Goal: Register for event/course: Sign up to attend an event or enroll in a course

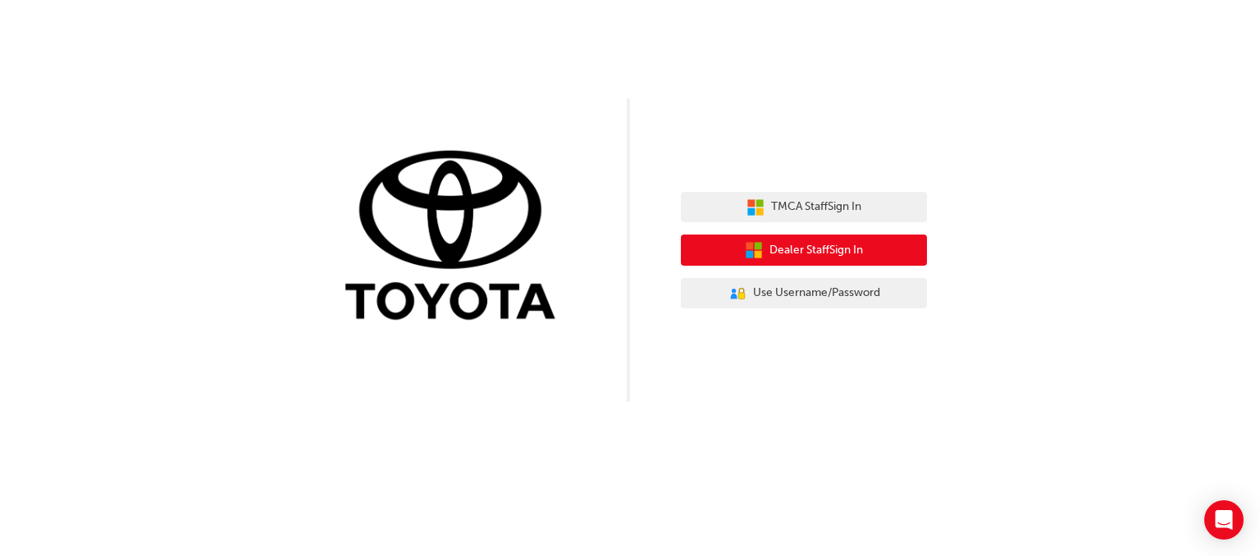
click at [827, 257] on span "Dealer Staff Sign In" at bounding box center [815, 250] width 93 height 19
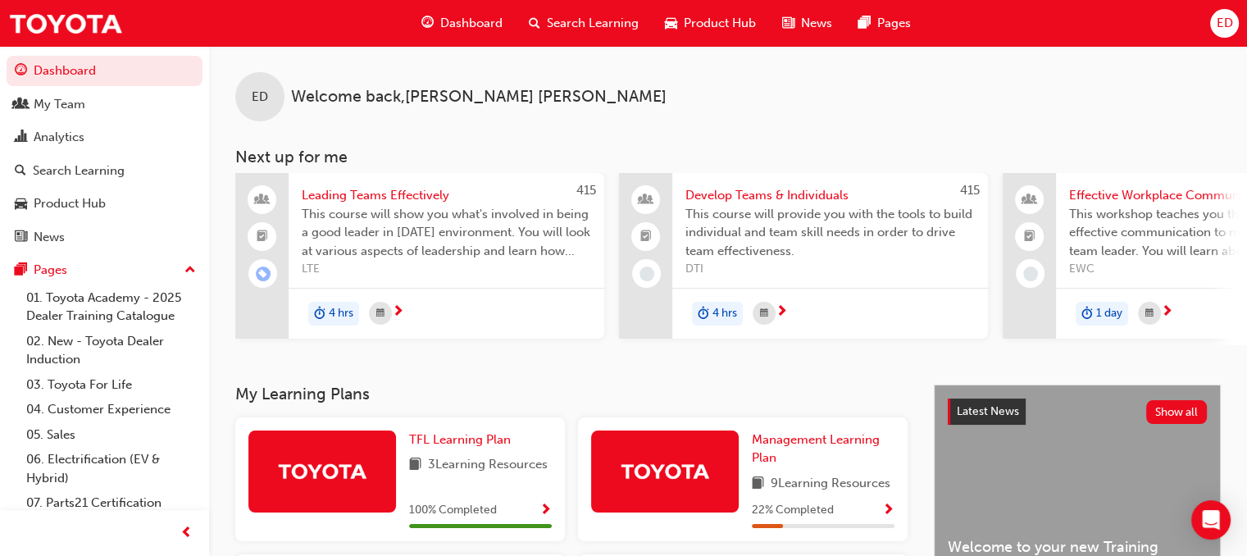
click at [1230, 28] on span "ED" at bounding box center [1224, 23] width 16 height 19
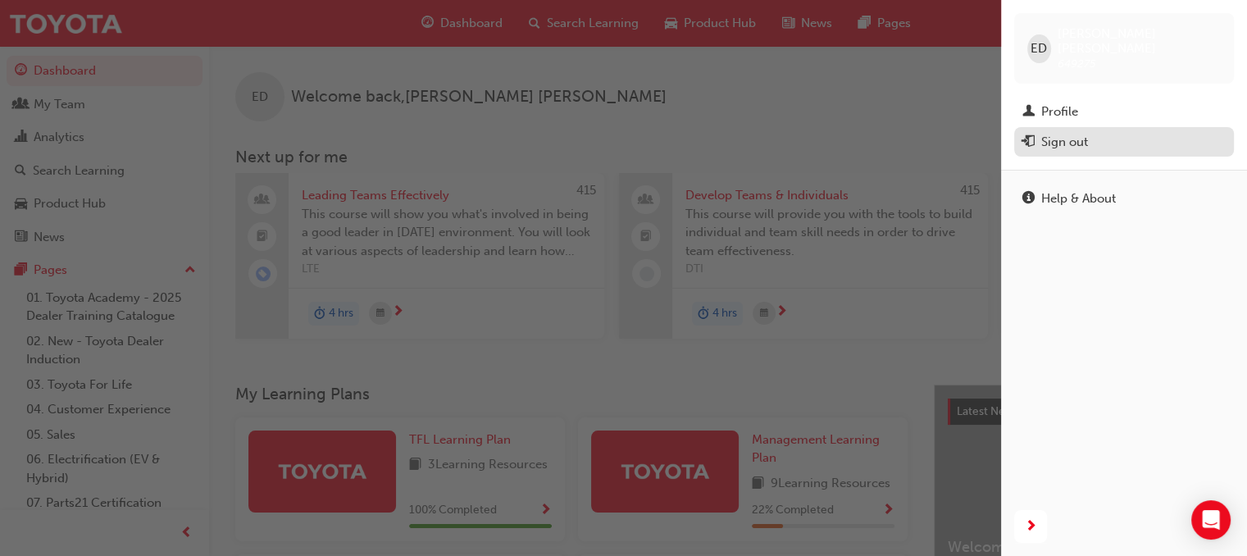
click at [1083, 133] on div "Sign out" at bounding box center [1065, 142] width 47 height 19
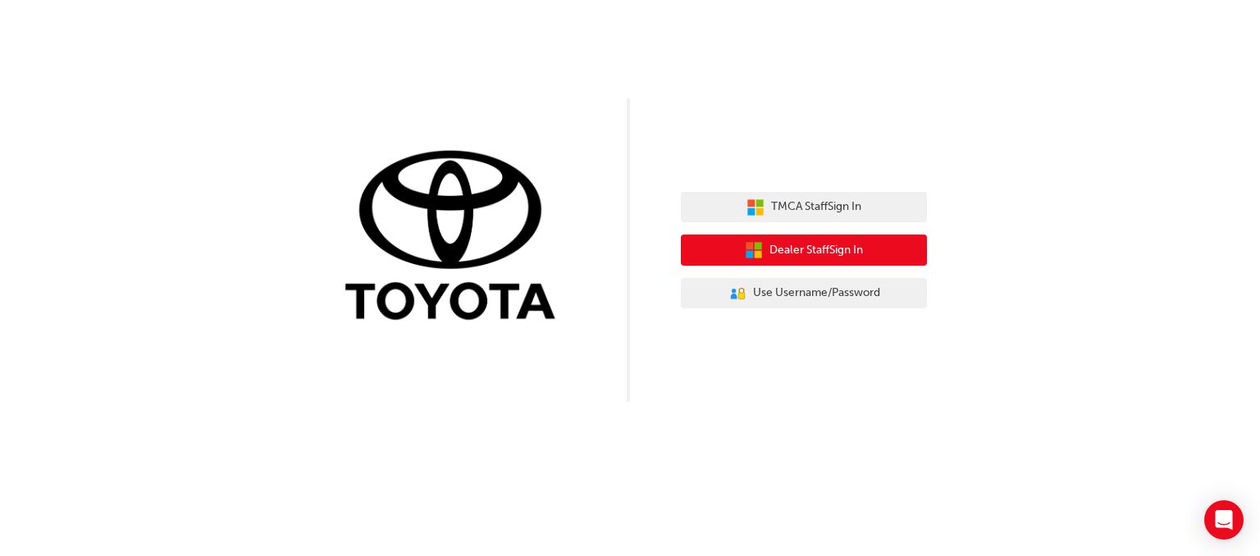
click at [810, 249] on span "Dealer Staff Sign In" at bounding box center [815, 250] width 93 height 19
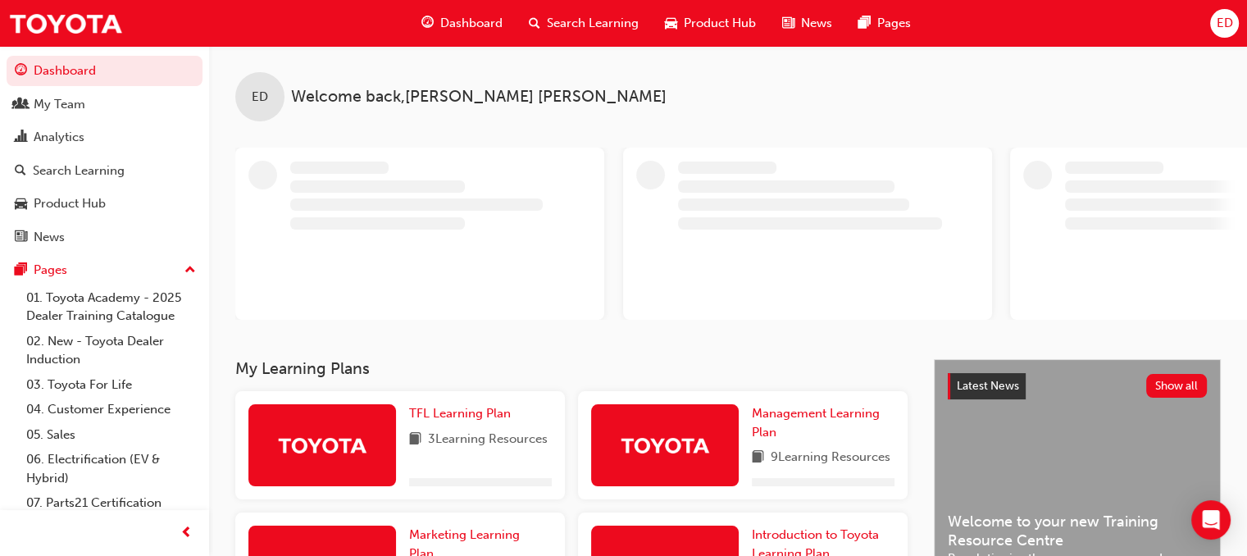
click at [1234, 26] on div "ED" at bounding box center [1225, 23] width 29 height 29
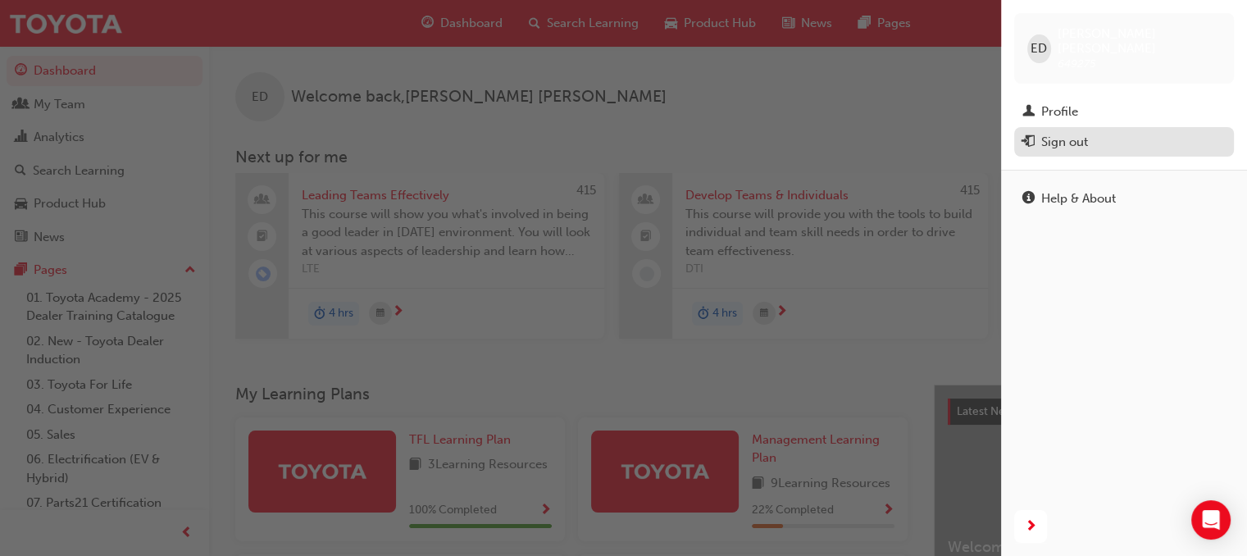
click at [1102, 132] on div "Sign out" at bounding box center [1124, 142] width 203 height 21
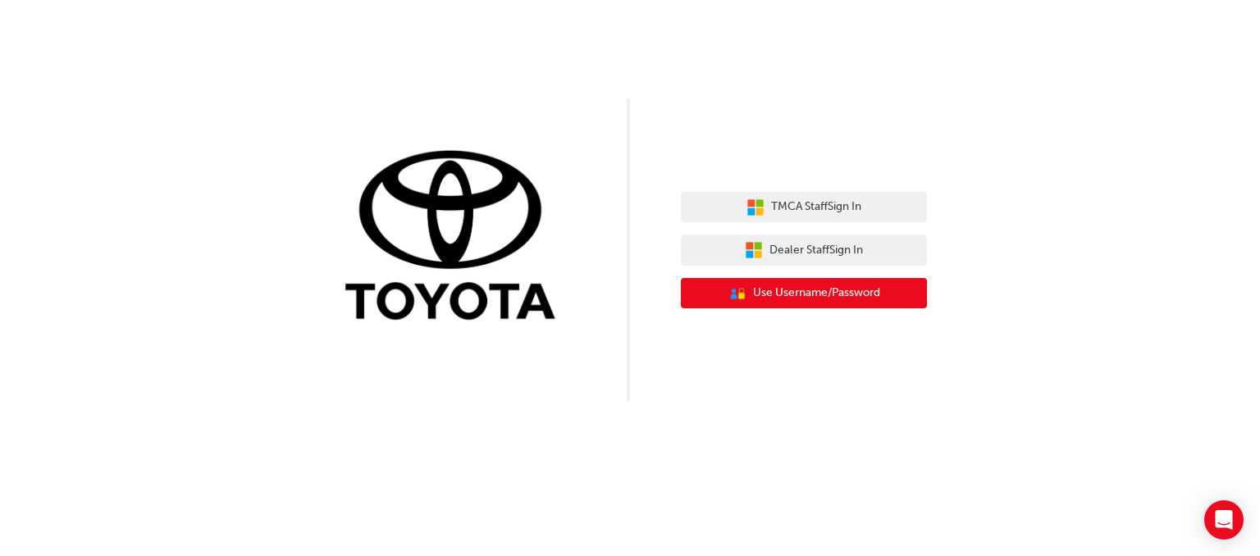
click at [824, 290] on span "Use Username/Password" at bounding box center [816, 293] width 127 height 19
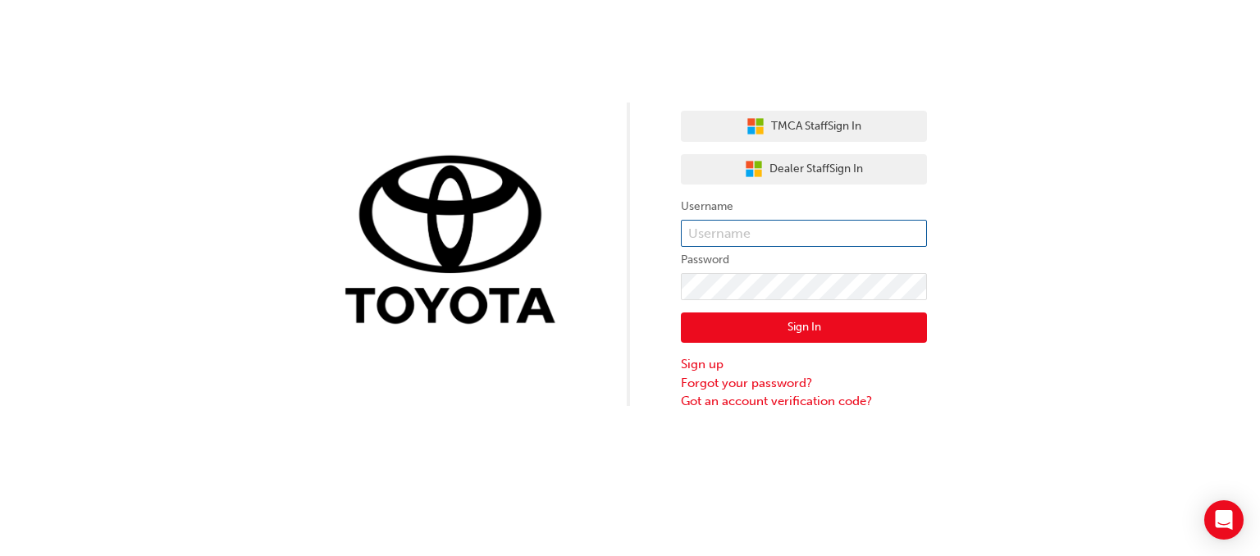
click at [805, 234] on input "text" at bounding box center [804, 234] width 246 height 28
type input "651831"
click at [792, 326] on button "Sign In" at bounding box center [804, 327] width 246 height 31
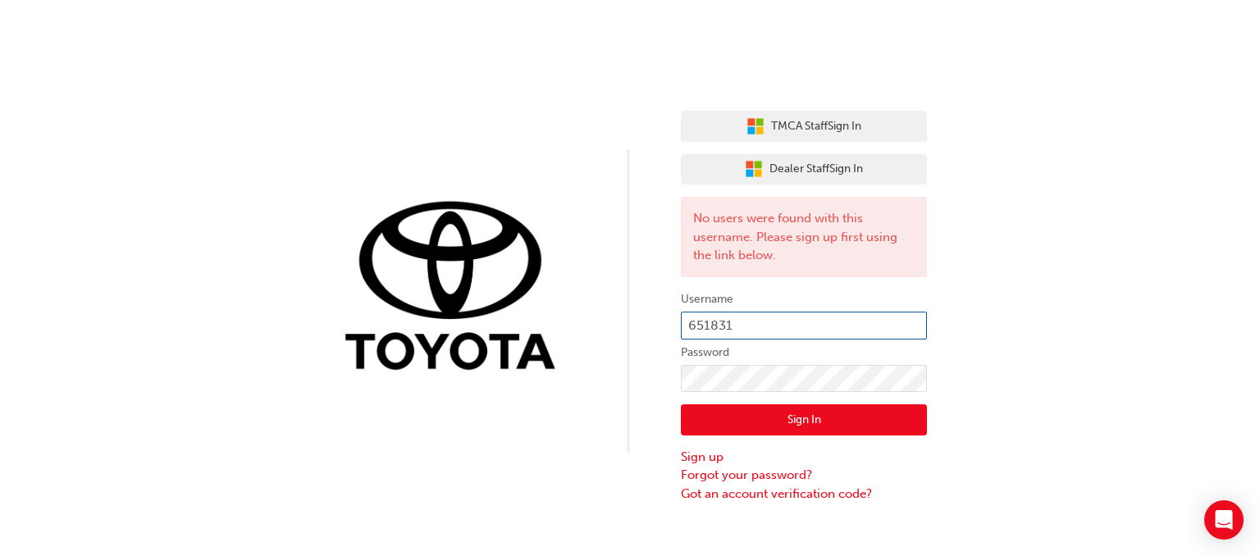
click at [787, 328] on input "651831" at bounding box center [804, 326] width 246 height 28
type input "workshop@nationalcapitaltoyota.com.au"
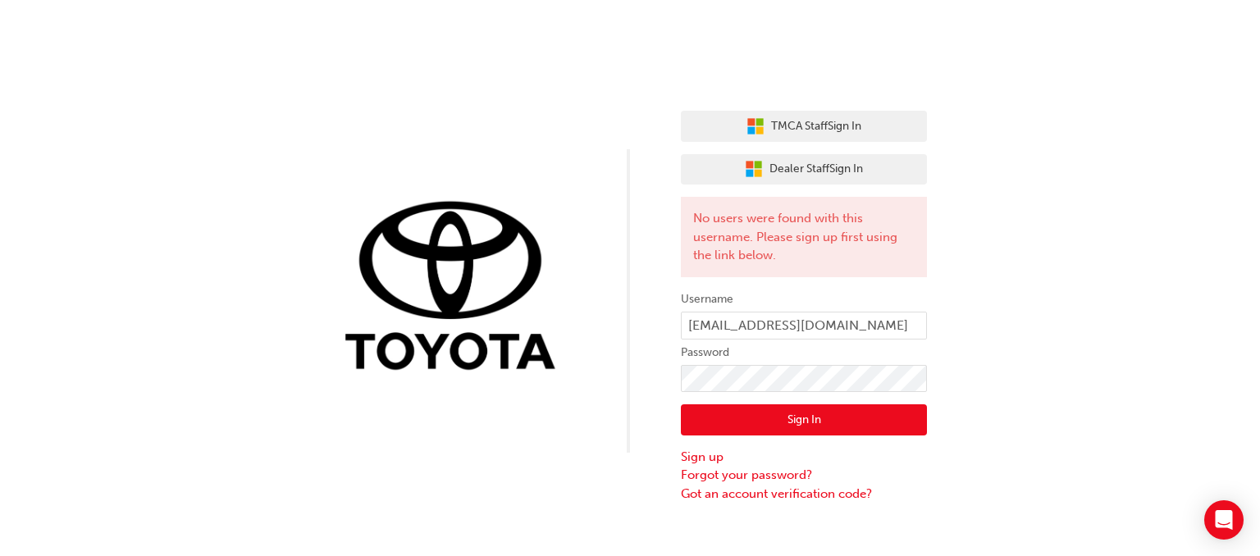
drag, startPoint x: 841, startPoint y: 398, endPoint x: 831, endPoint y: 418, distance: 23.1
click at [838, 404] on div "Sign In Sign up Forgot your password? Got an account verification code?" at bounding box center [804, 447] width 246 height 111
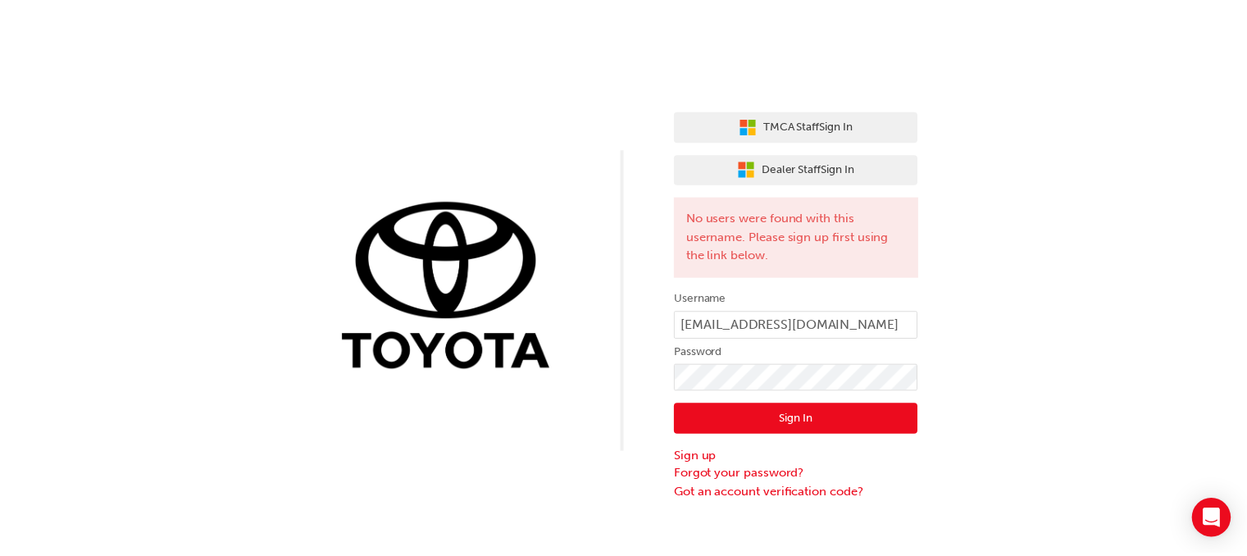
scroll to position [0, 0]
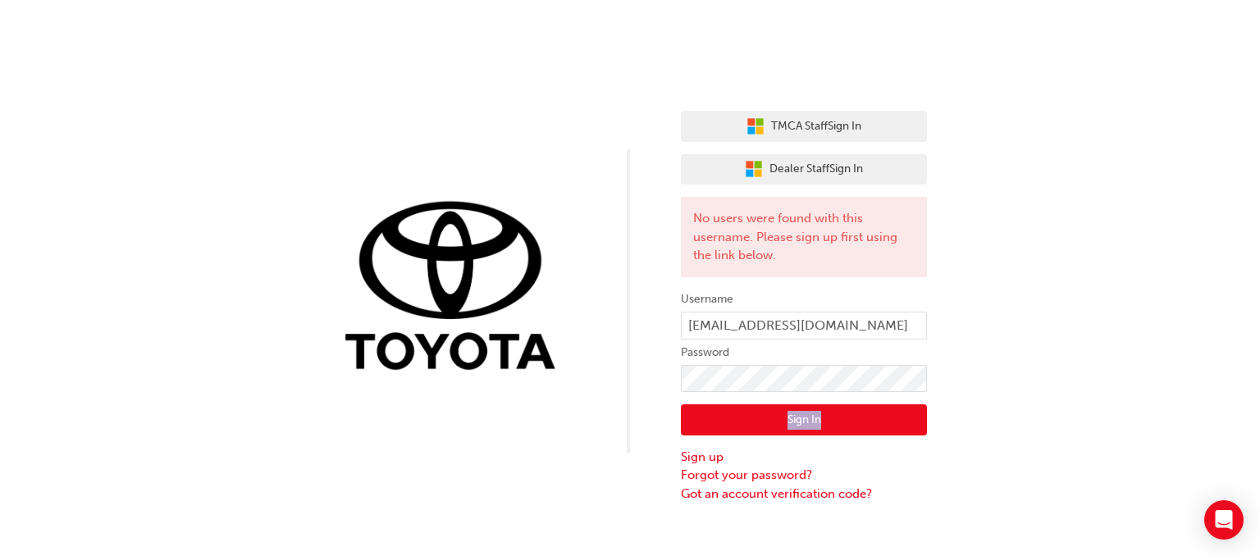
click at [831, 418] on button "Sign In" at bounding box center [804, 419] width 246 height 31
click at [879, 249] on div "There are multiple active users with this email address, please sign in with yo…" at bounding box center [804, 237] width 246 height 80
click at [832, 314] on input "workshop@nationalcapitaltoyota.com.au" at bounding box center [804, 326] width 246 height 28
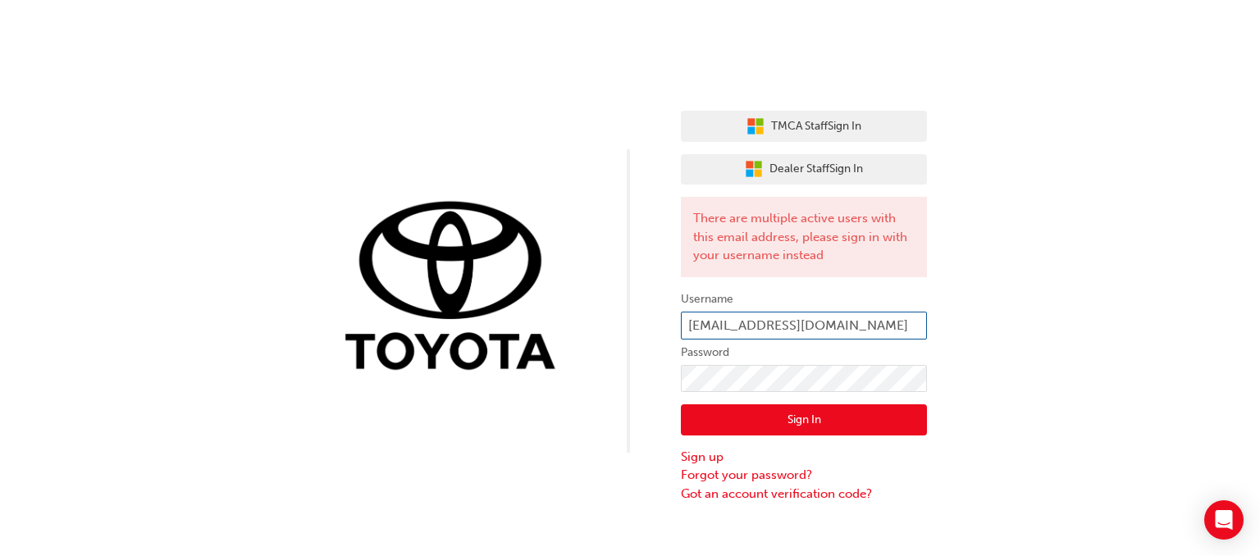
click at [832, 314] on input "workshop@nationalcapitaltoyota.com.au" at bounding box center [804, 326] width 246 height 28
click at [821, 326] on input "satchi" at bounding box center [804, 326] width 246 height 28
type input "satchi.solayappan"
click at [860, 427] on button "Sign In" at bounding box center [804, 419] width 246 height 31
click at [1007, 299] on div "TMCA Staff Sign In Dealer Staff Sign In No users were found with this username.…" at bounding box center [630, 251] width 1260 height 503
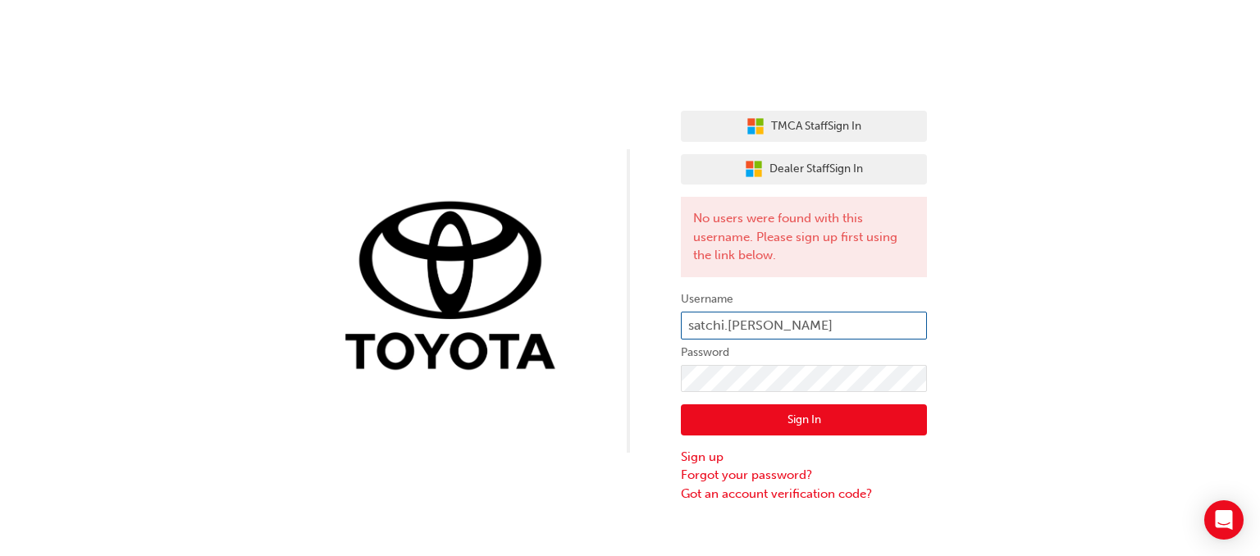
click at [815, 317] on input "satchi.solayappan" at bounding box center [804, 326] width 246 height 28
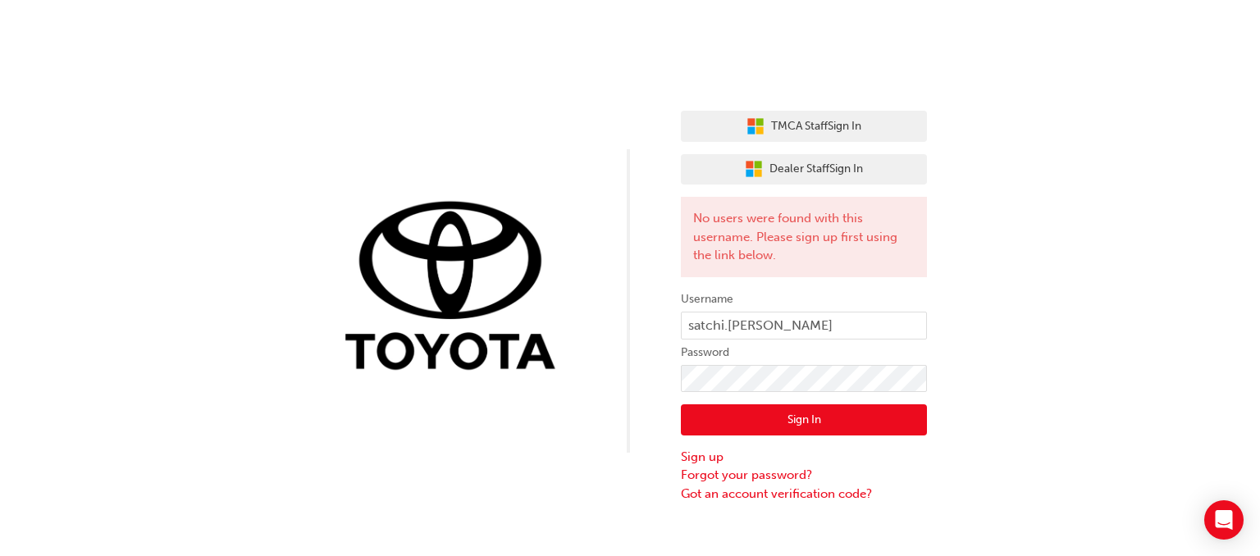
click at [1045, 363] on div "TMCA Staff Sign In Dealer Staff Sign In No users were found with this username.…" at bounding box center [630, 251] width 1260 height 503
click at [751, 472] on link "Forgot your password?" at bounding box center [804, 475] width 246 height 19
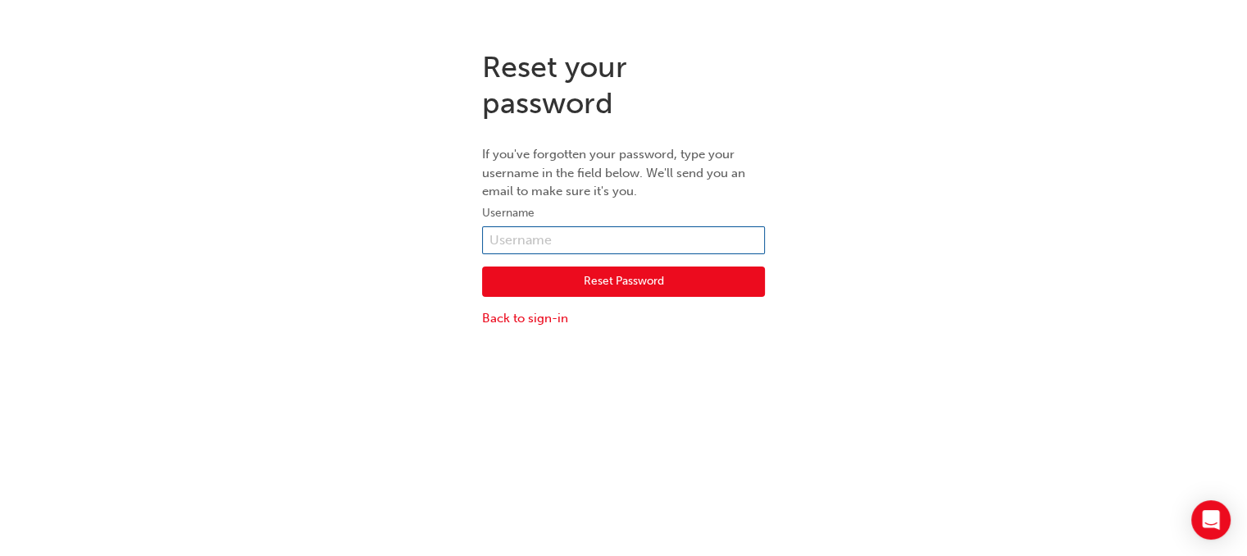
click at [572, 249] on input "text" at bounding box center [623, 240] width 283 height 28
type input "satchi.solayappan"
click at [656, 272] on button "Reset Password" at bounding box center [623, 282] width 283 height 31
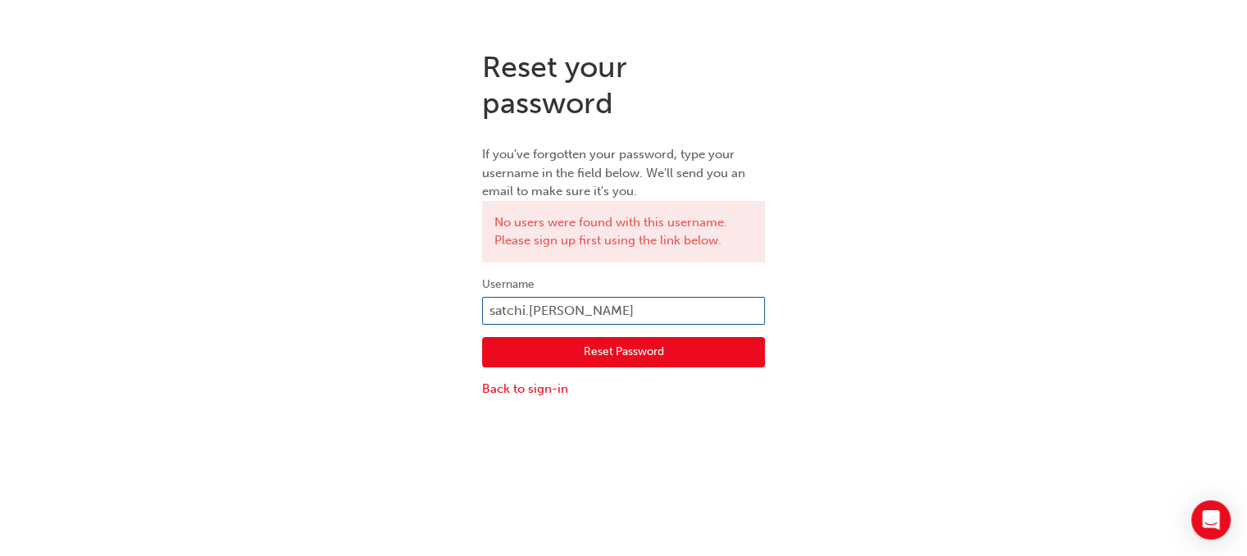
click at [641, 305] on input "satchi.solayappan" at bounding box center [623, 311] width 283 height 28
click at [641, 306] on input "satchi.solayappan" at bounding box center [623, 311] width 283 height 28
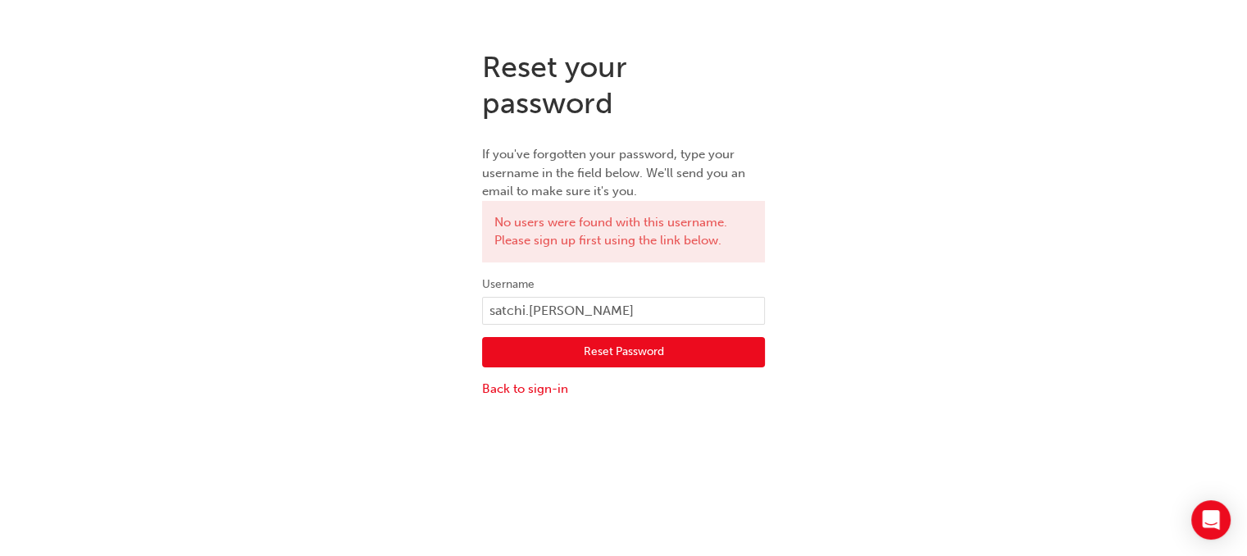
drag, startPoint x: 827, startPoint y: 249, endPoint x: 818, endPoint y: 244, distance: 9.9
click at [827, 248] on div "Reset your password If you've forgotten your password, type your username in th…" at bounding box center [623, 224] width 1247 height 374
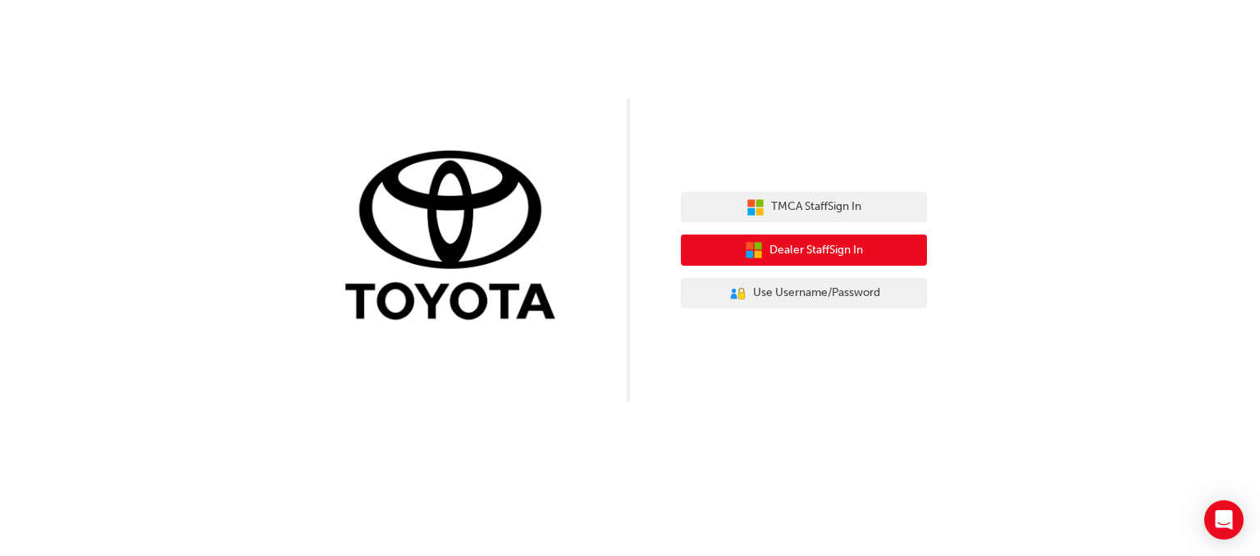
click at [840, 250] on span "Dealer Staff Sign In" at bounding box center [815, 250] width 93 height 19
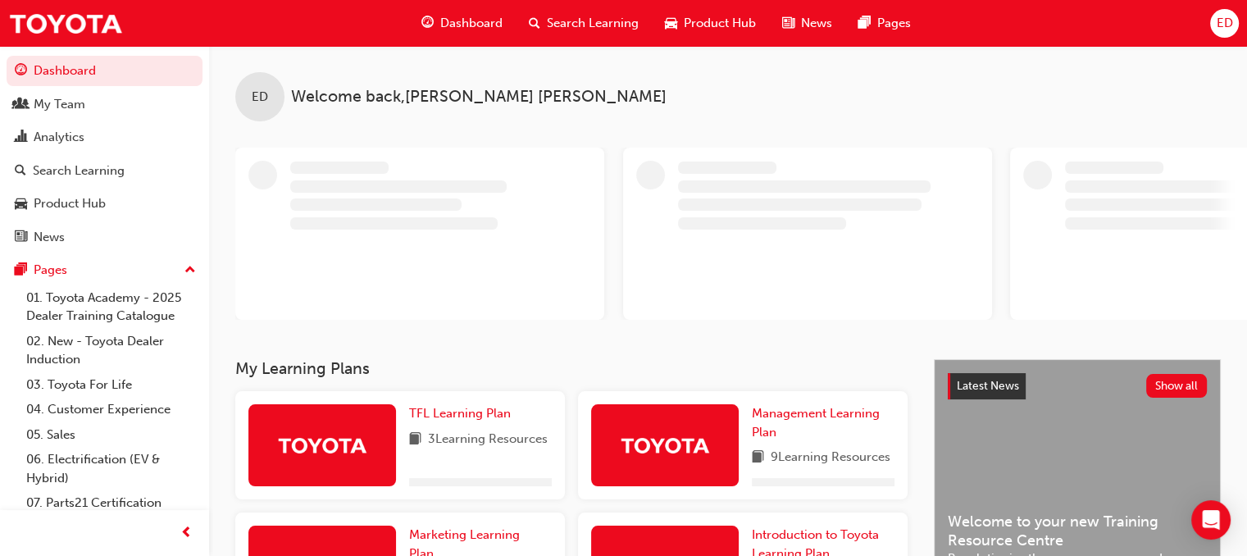
click at [1234, 24] on div "ED" at bounding box center [1225, 23] width 29 height 29
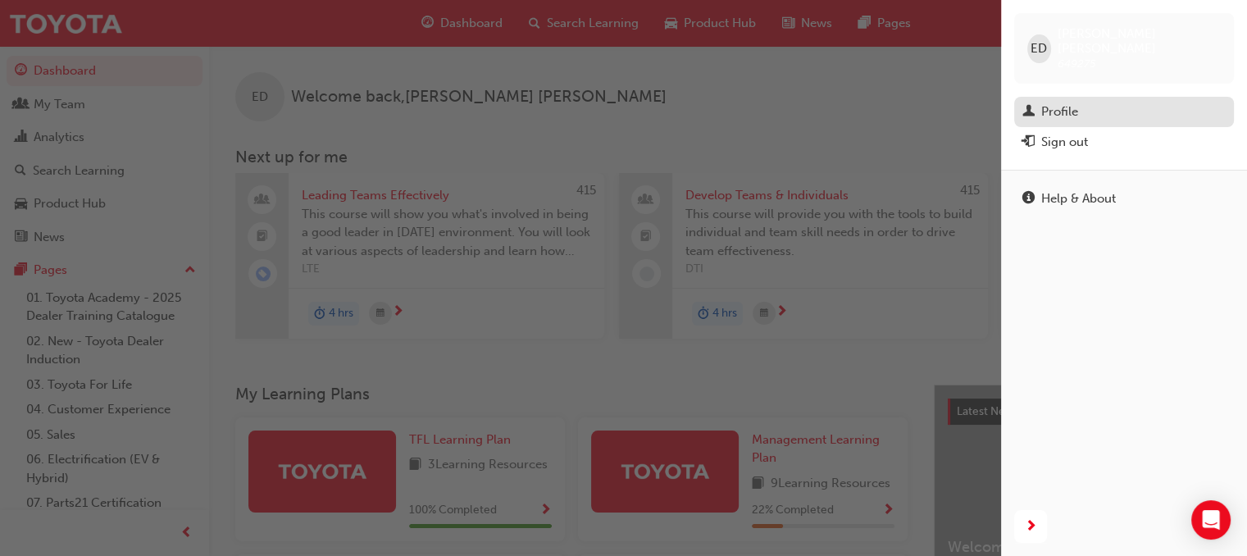
click at [1086, 102] on div "Profile" at bounding box center [1124, 112] width 203 height 21
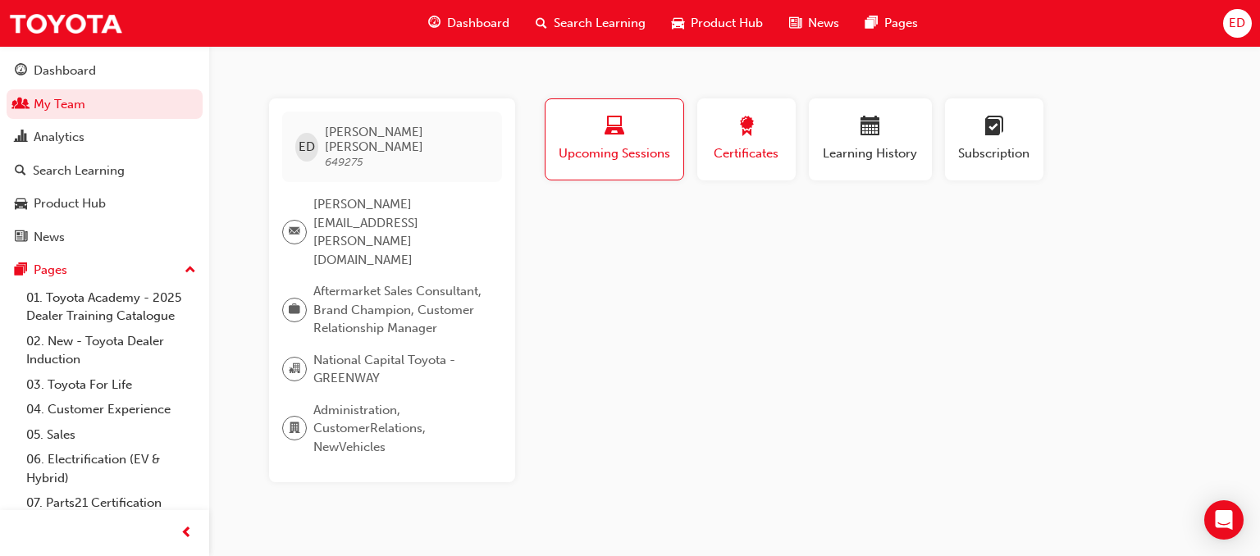
click at [727, 156] on span "Certificates" at bounding box center [746, 153] width 74 height 19
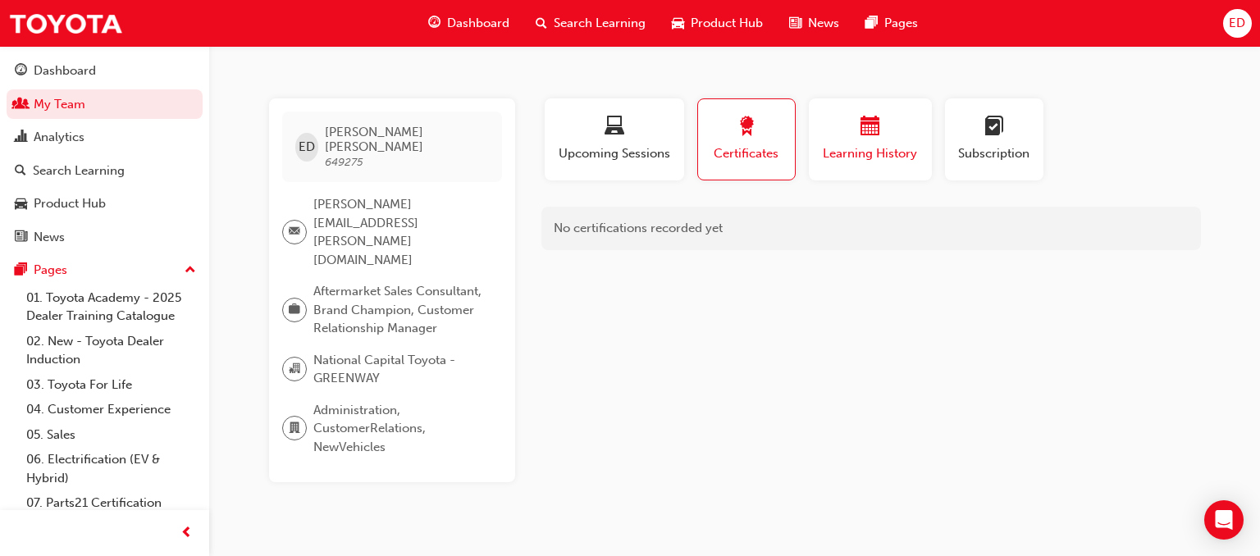
click at [827, 130] on div "button" at bounding box center [870, 128] width 98 height 25
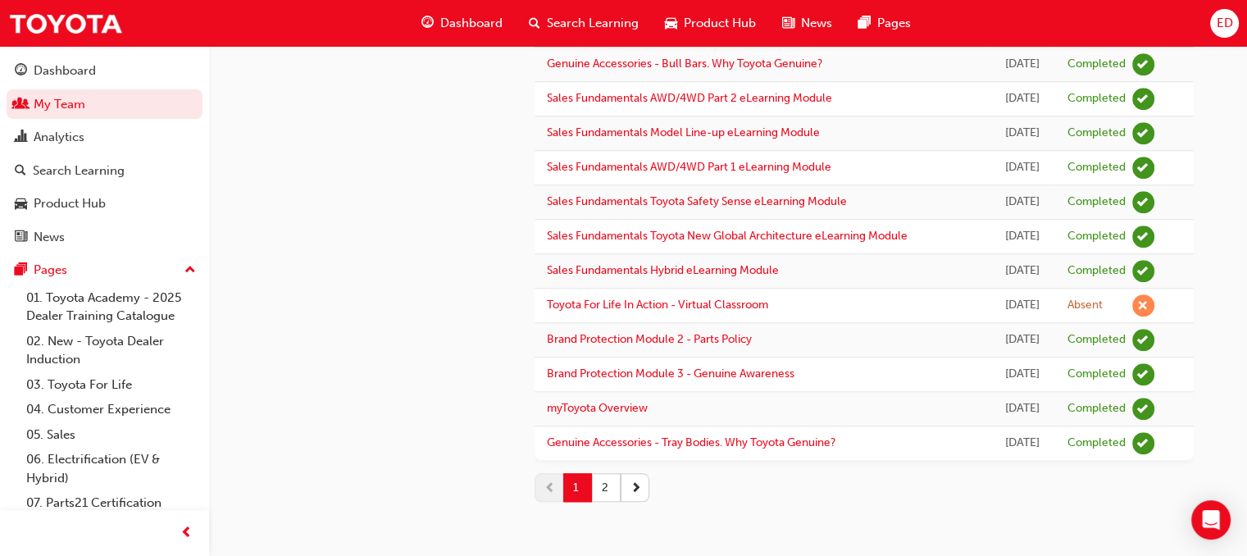
scroll to position [1593, 0]
click at [607, 487] on button "2" at bounding box center [606, 487] width 29 height 29
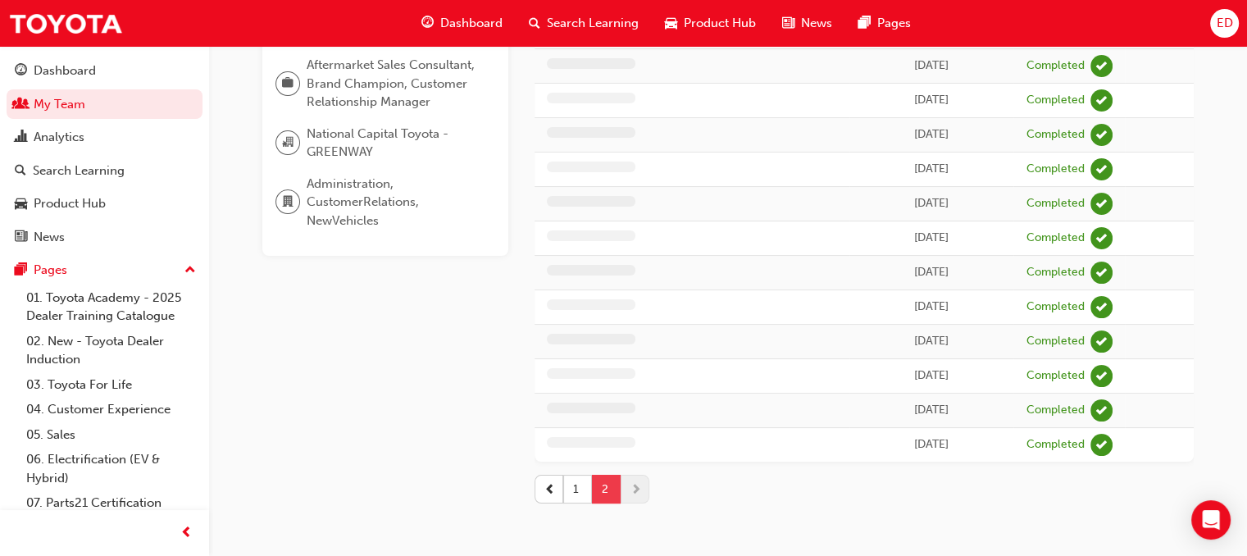
scroll to position [358, 0]
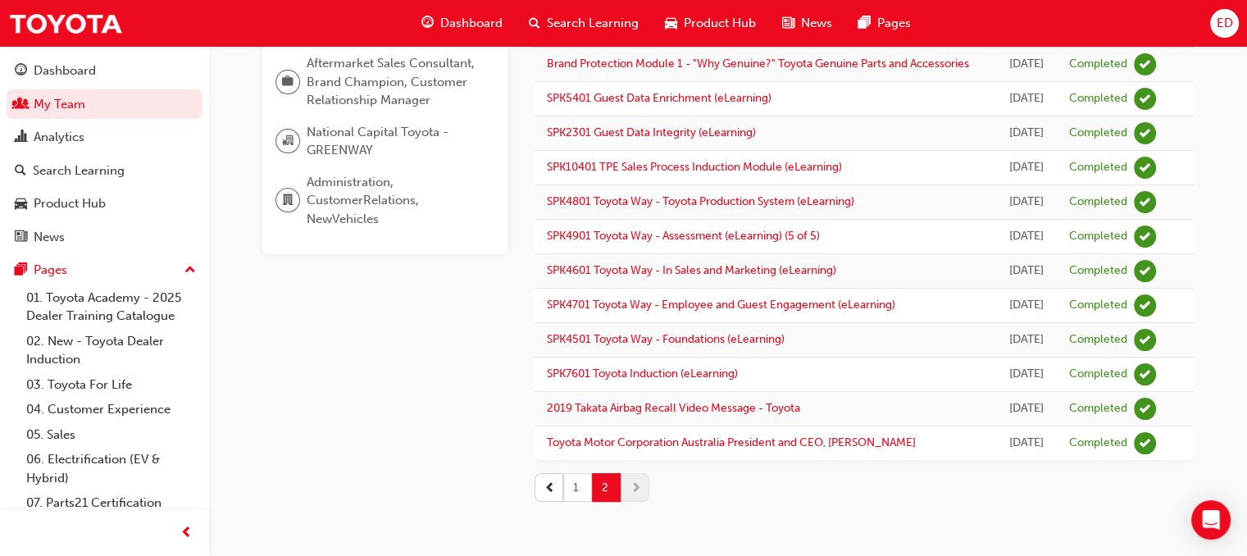
click at [577, 486] on button "1" at bounding box center [577, 487] width 29 height 29
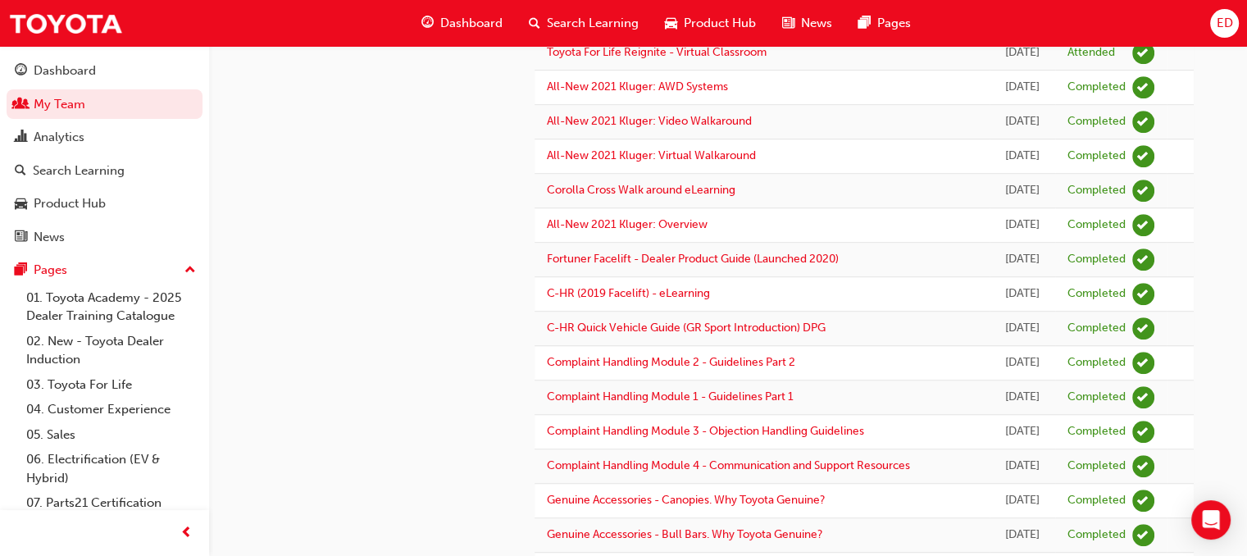
scroll to position [773, 0]
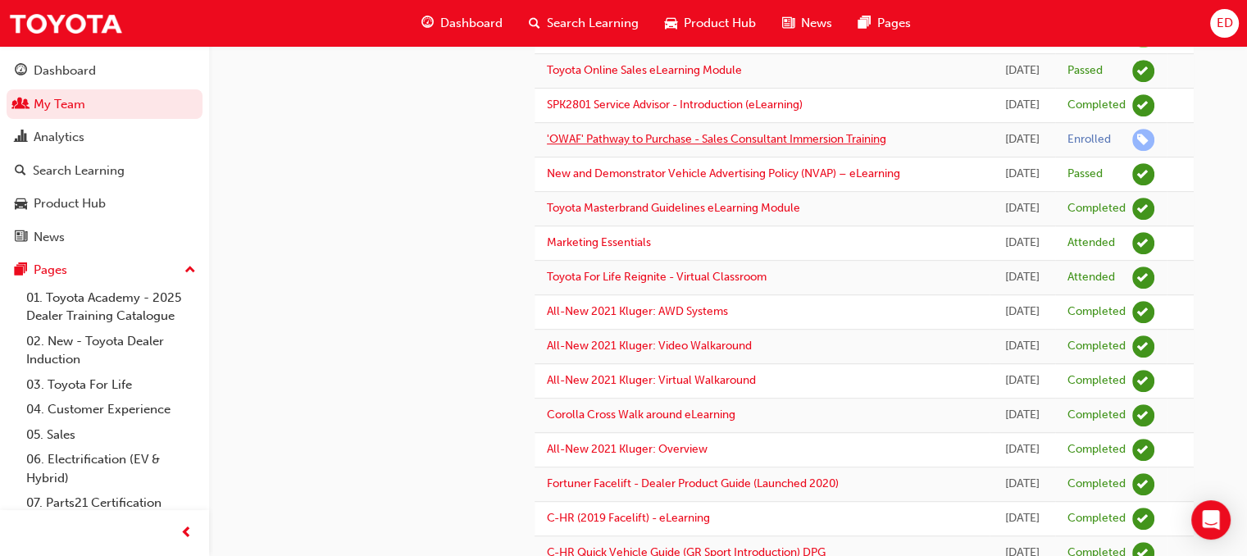
click at [788, 146] on link "'OWAF' Pathway to Purchase - Sales Consultant Immersion Training" at bounding box center [717, 139] width 340 height 14
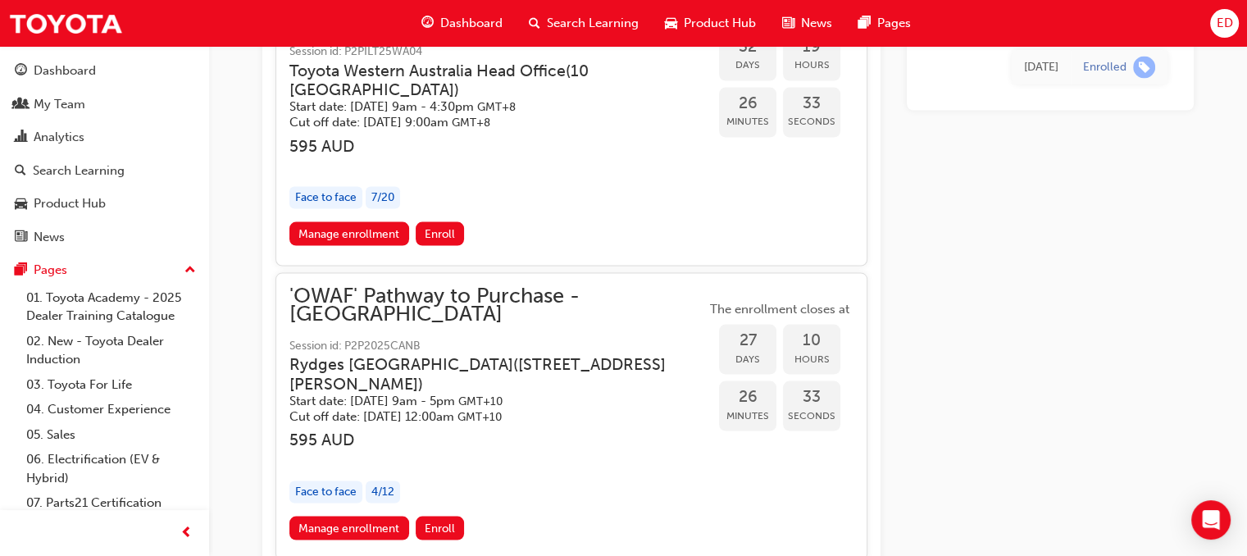
scroll to position [3274, 0]
click at [395, 516] on link "Manage enrollment" at bounding box center [350, 528] width 120 height 24
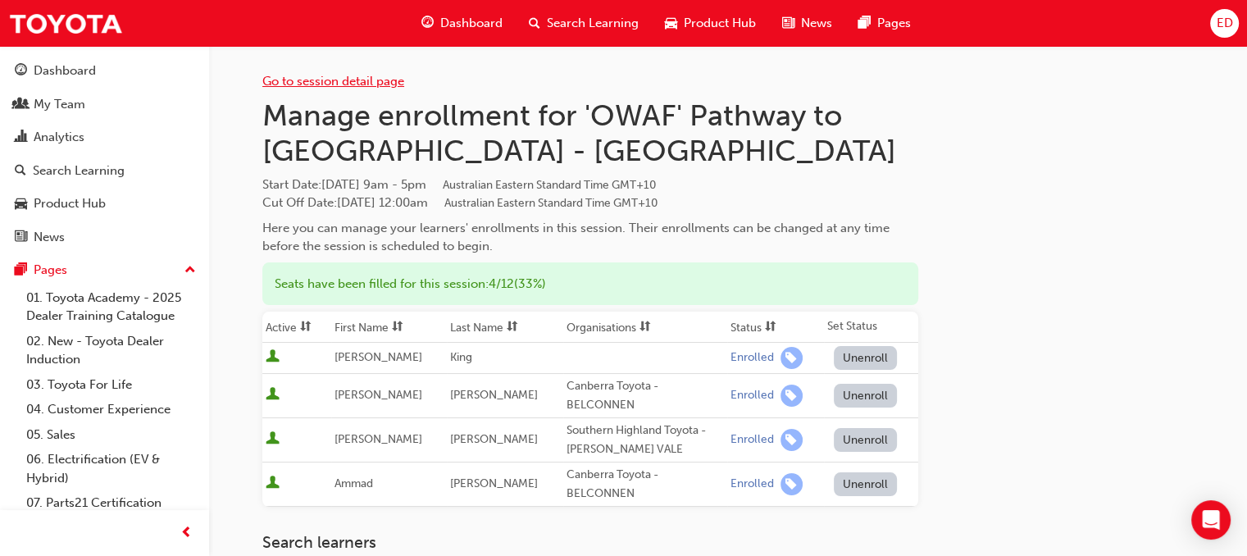
click at [317, 82] on link "Go to session detail page" at bounding box center [333, 81] width 142 height 15
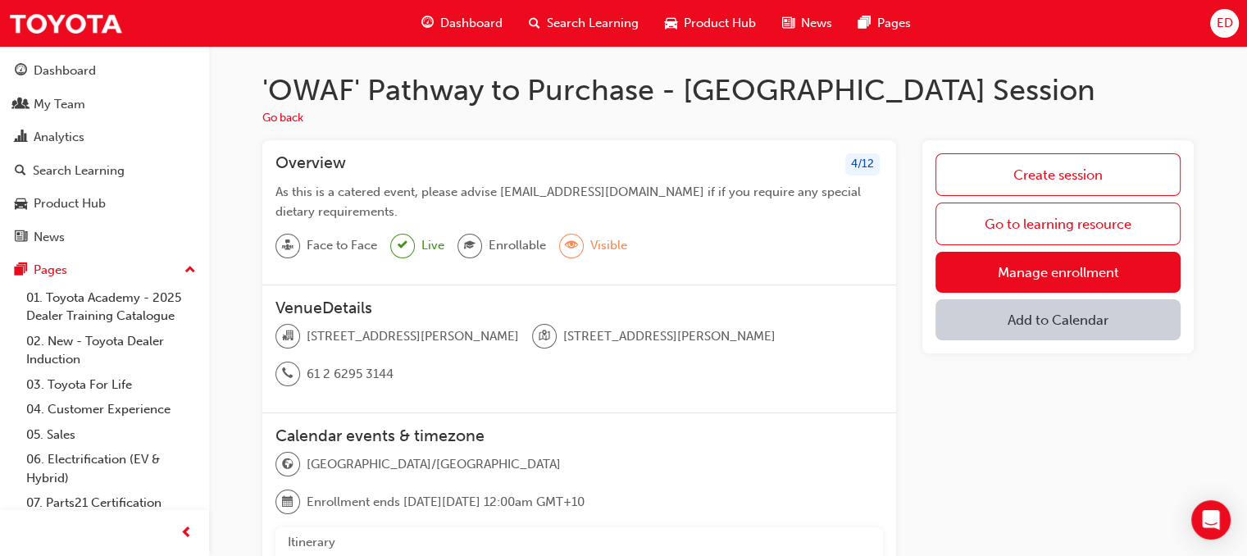
click at [735, 244] on div "Face to Face Live Enrollable Visible" at bounding box center [580, 253] width 608 height 38
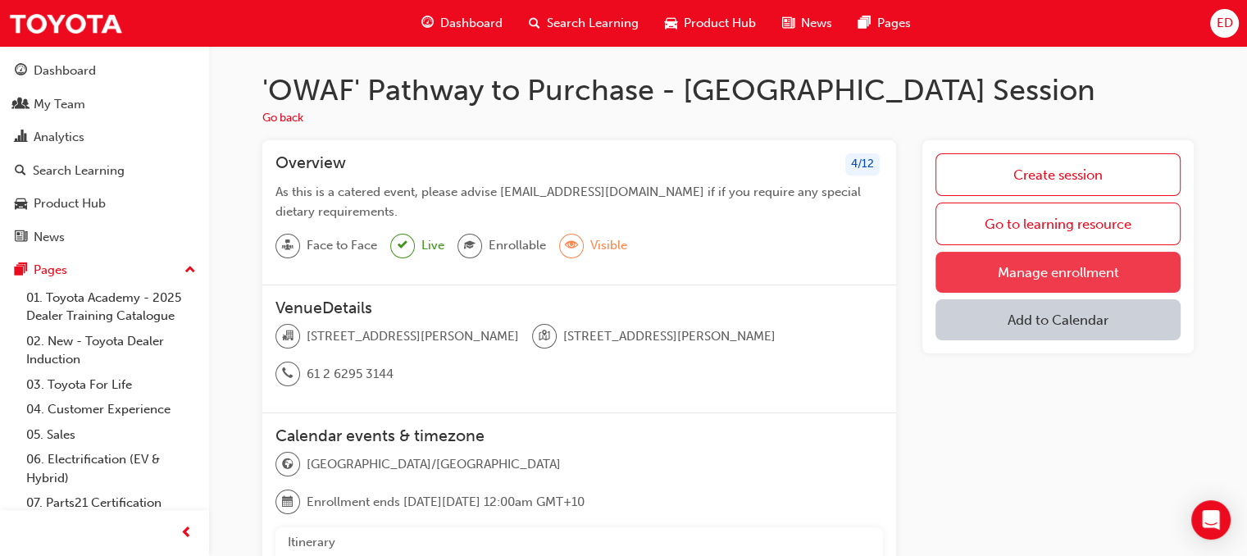
click at [1081, 276] on link "Manage enrollment" at bounding box center [1058, 272] width 245 height 41
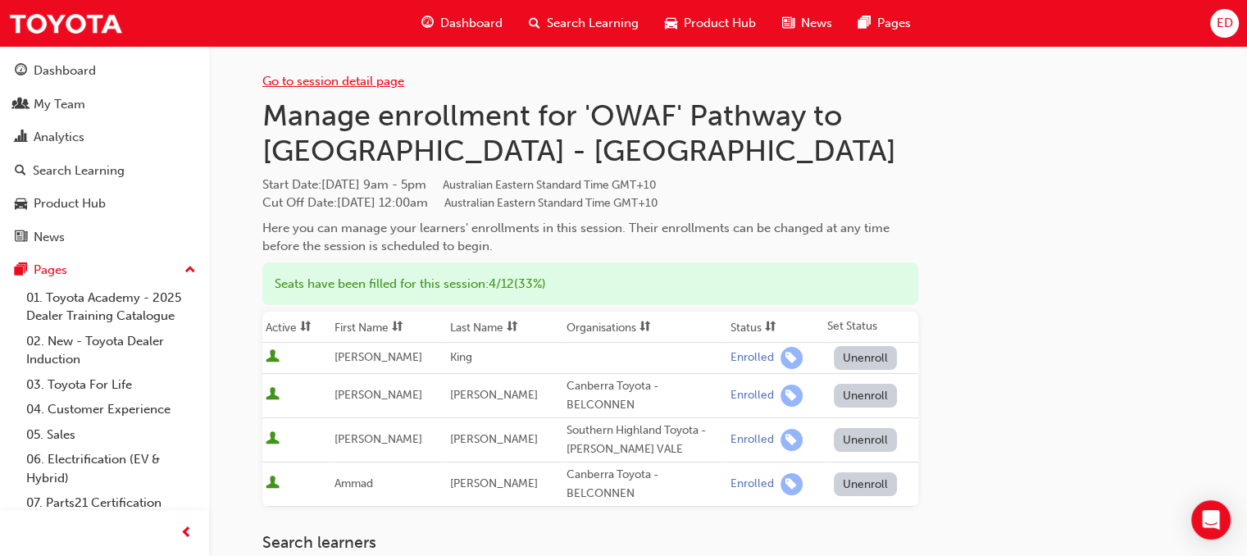
click at [382, 80] on link "Go to session detail page" at bounding box center [333, 81] width 142 height 15
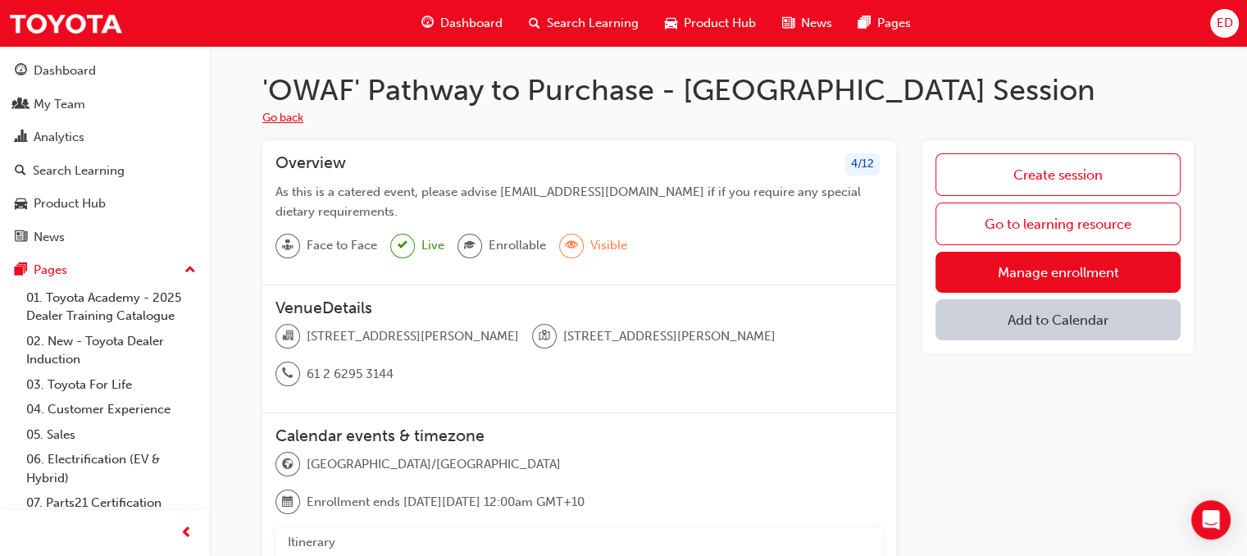
click at [283, 111] on button "Go back" at bounding box center [282, 118] width 41 height 19
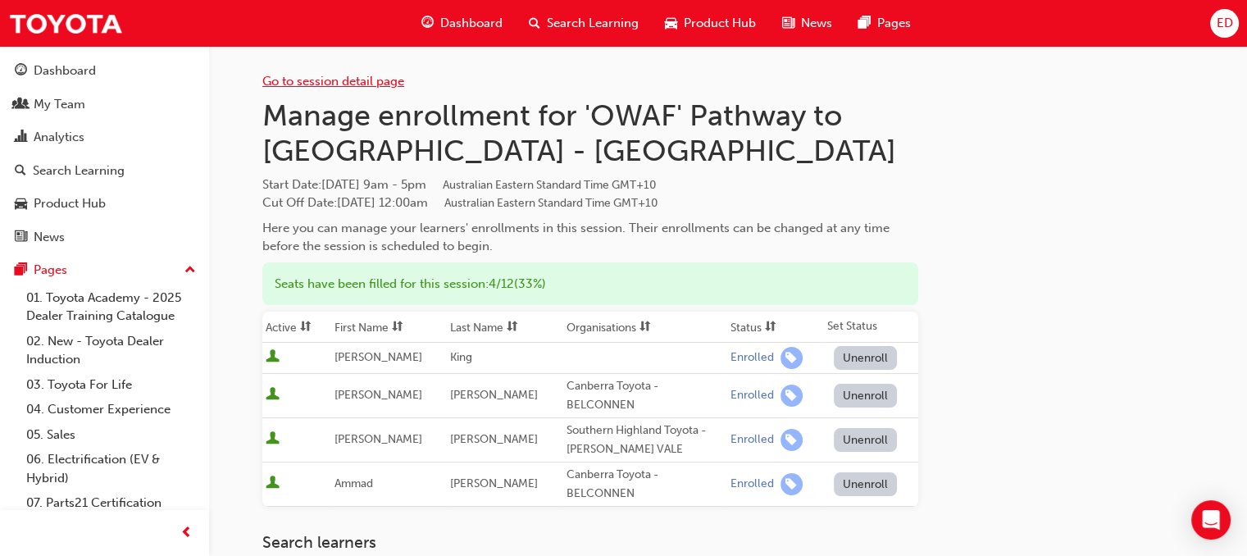
click at [319, 85] on link "Go to session detail page" at bounding box center [333, 81] width 142 height 15
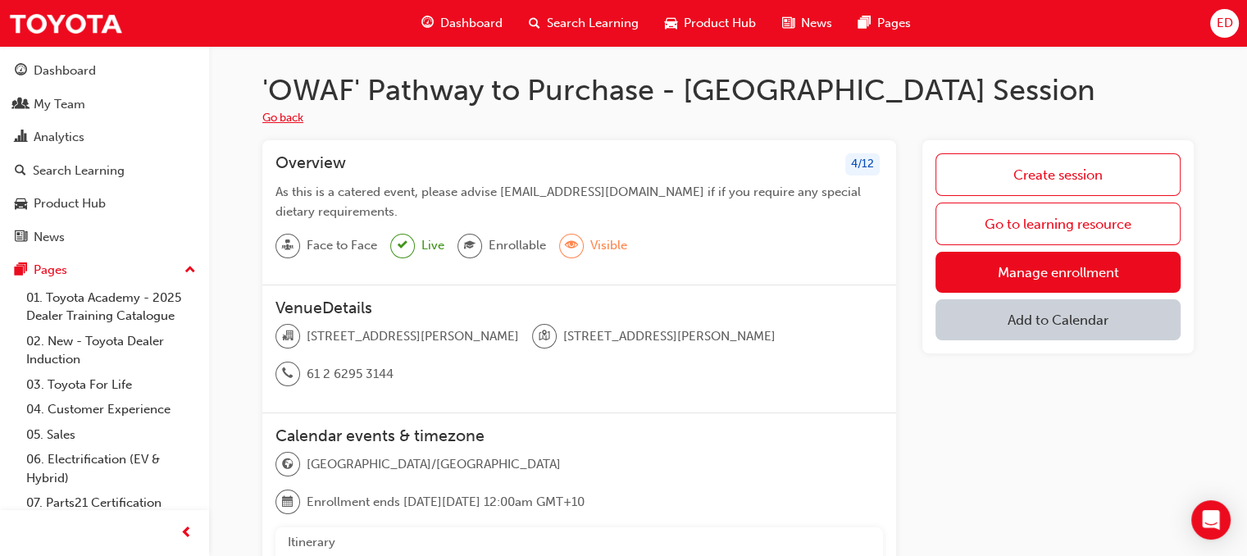
click at [299, 115] on button "Go back" at bounding box center [282, 118] width 41 height 19
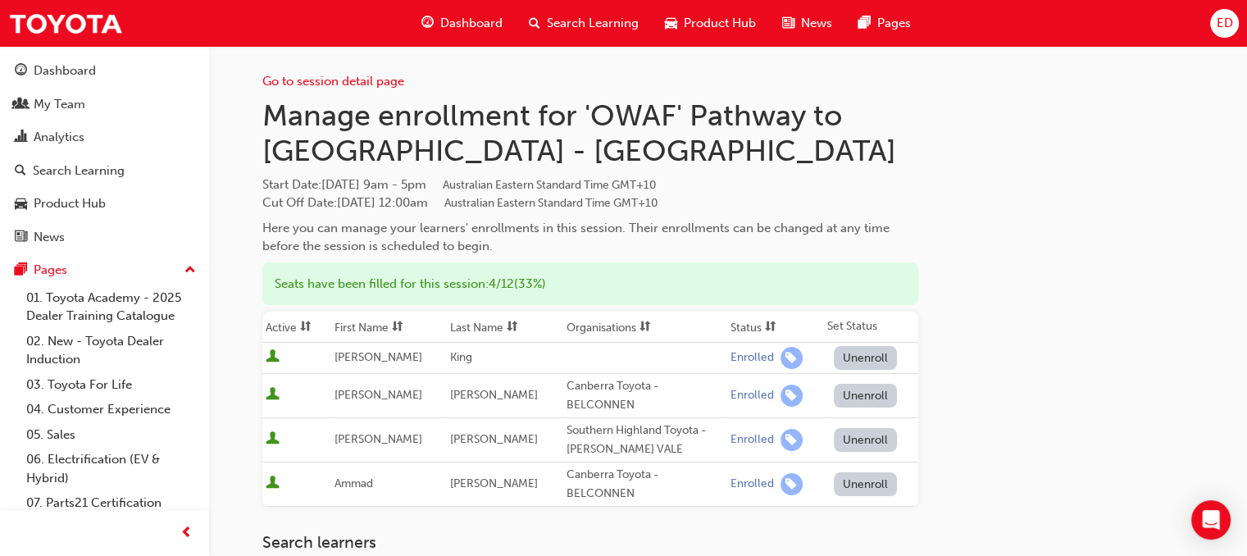
click at [1215, 26] on div "ED" at bounding box center [1225, 23] width 29 height 29
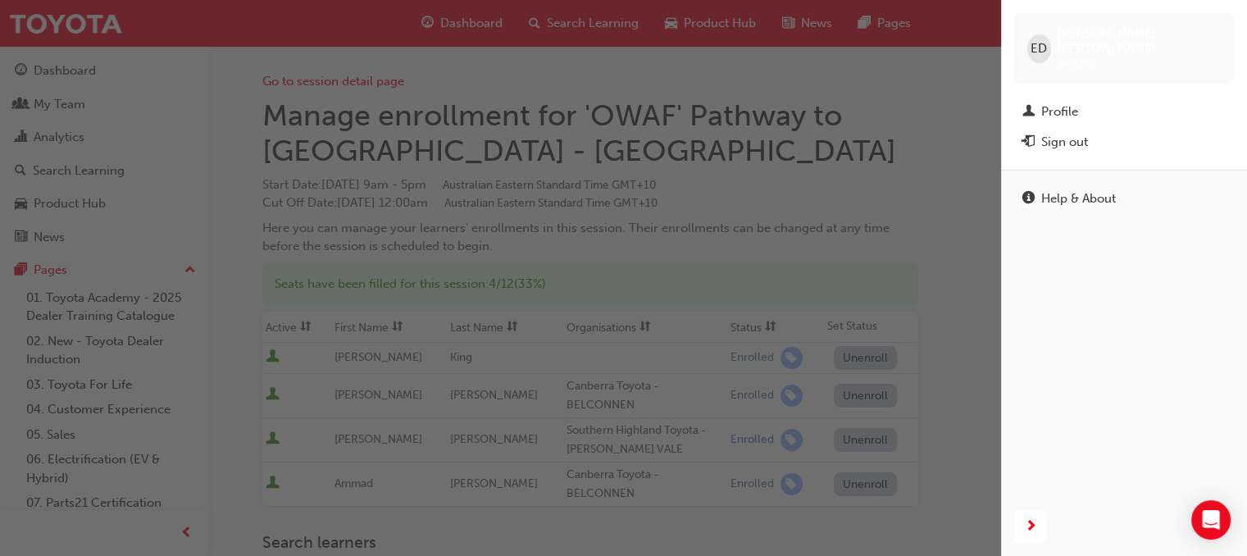
click at [864, 86] on div "button" at bounding box center [500, 278] width 1001 height 556
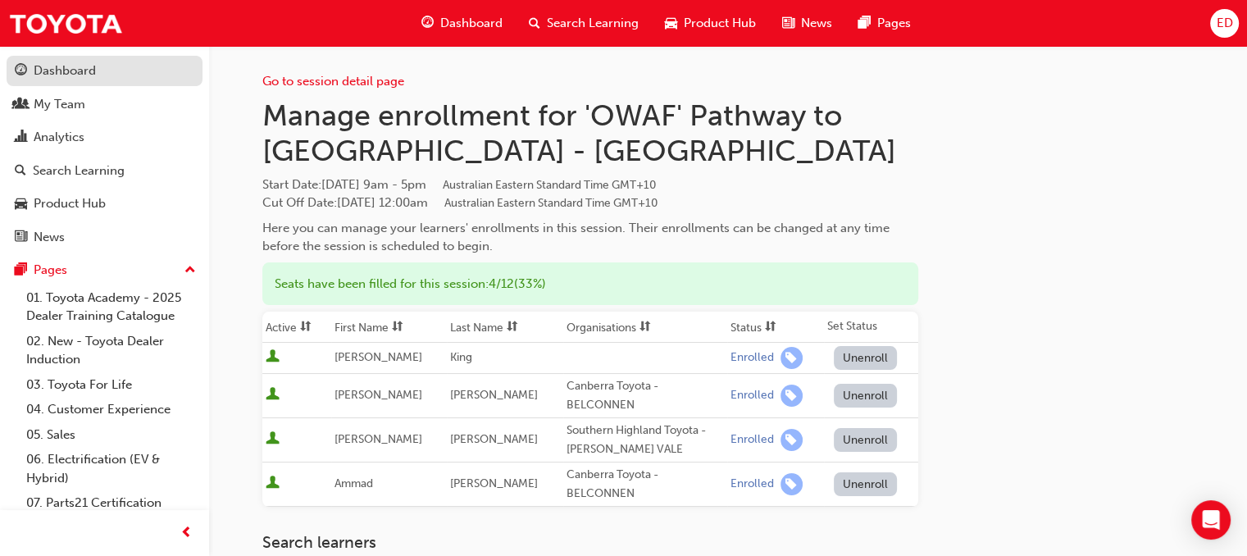
click at [104, 71] on div "Dashboard" at bounding box center [105, 71] width 180 height 21
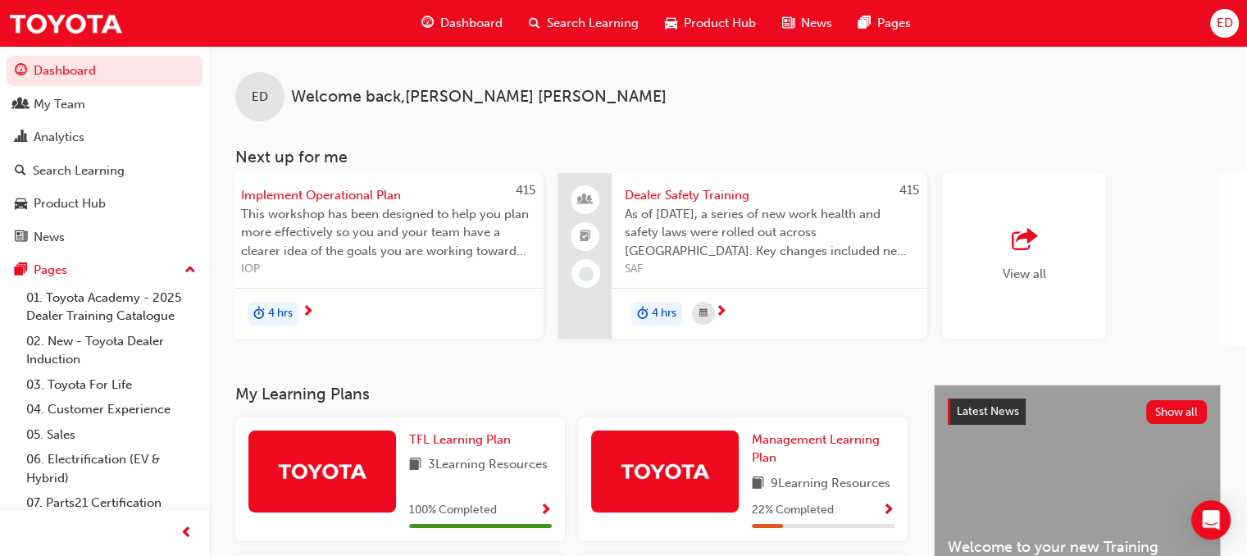
scroll to position [0, 1230]
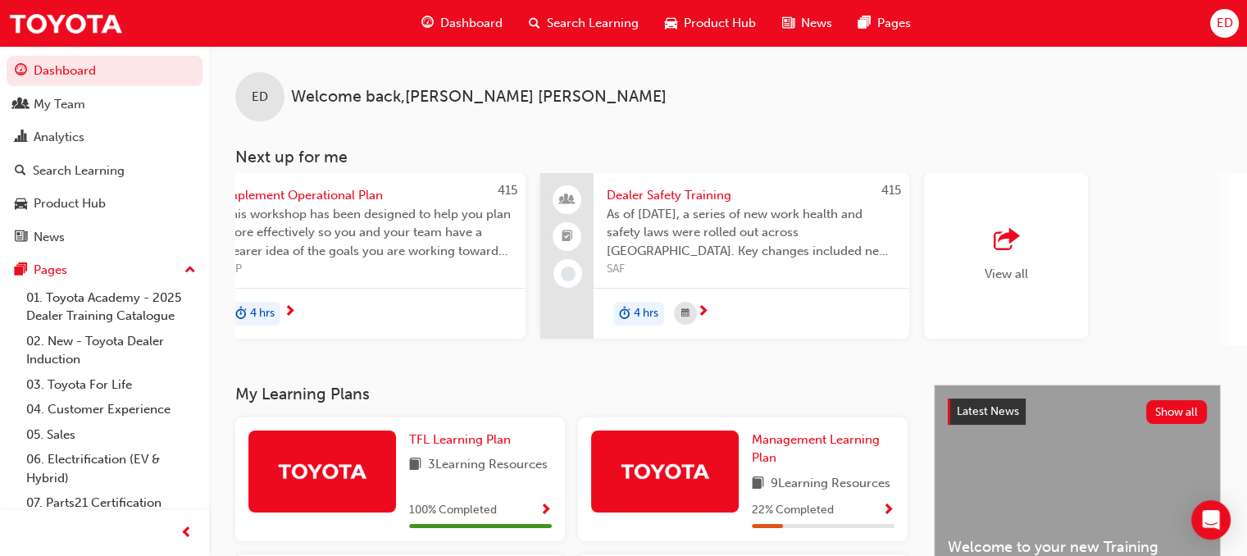
click at [997, 252] on span "outbound-icon" at bounding box center [1006, 240] width 25 height 23
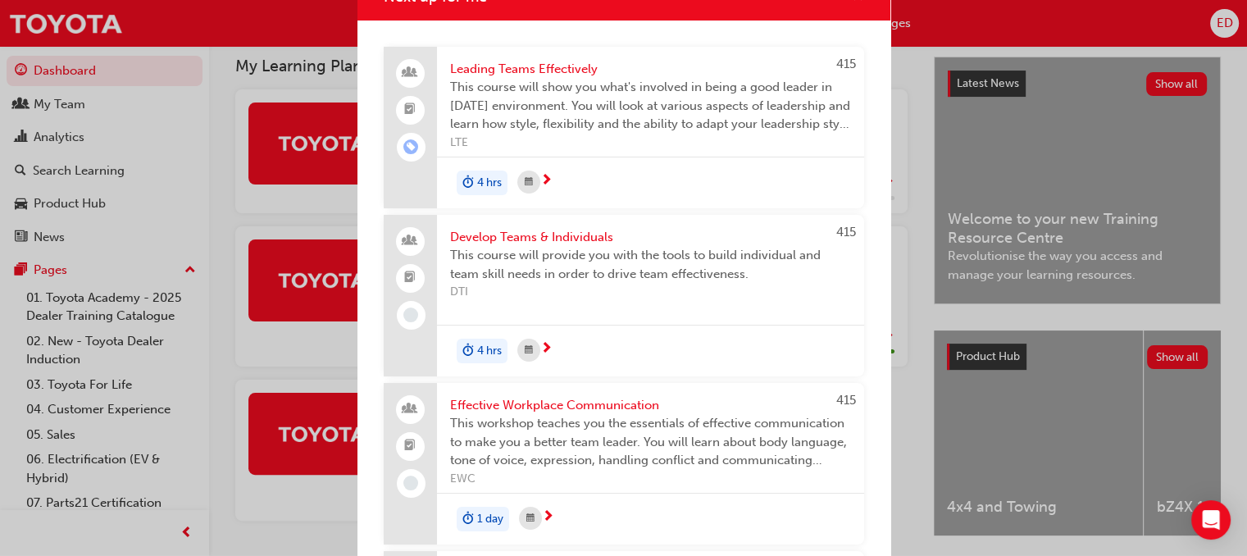
scroll to position [0, 0]
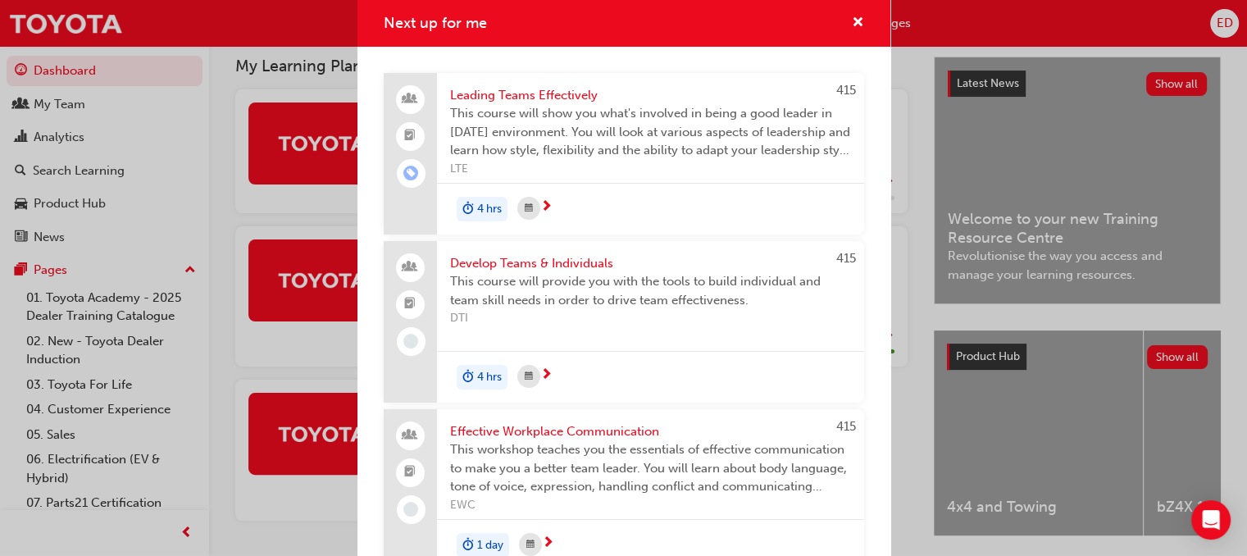
click at [851, 24] on div "Next up for me" at bounding box center [624, 23] width 533 height 47
click at [852, 16] on span "cross-icon" at bounding box center [858, 23] width 12 height 15
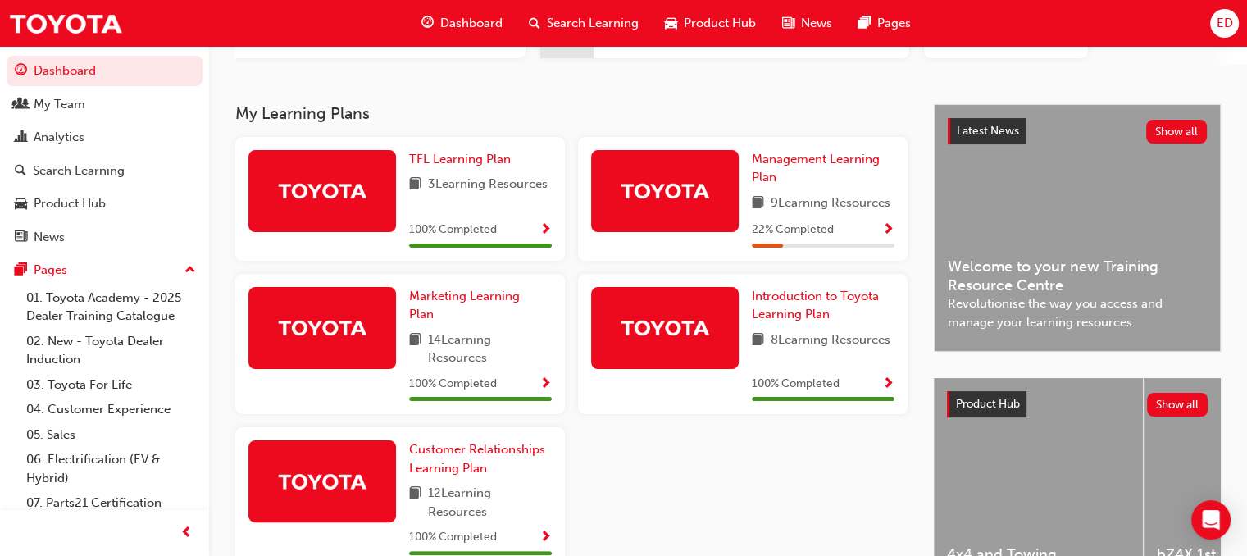
scroll to position [309, 0]
